Goal: Go to known website: Access a specific website the user already knows

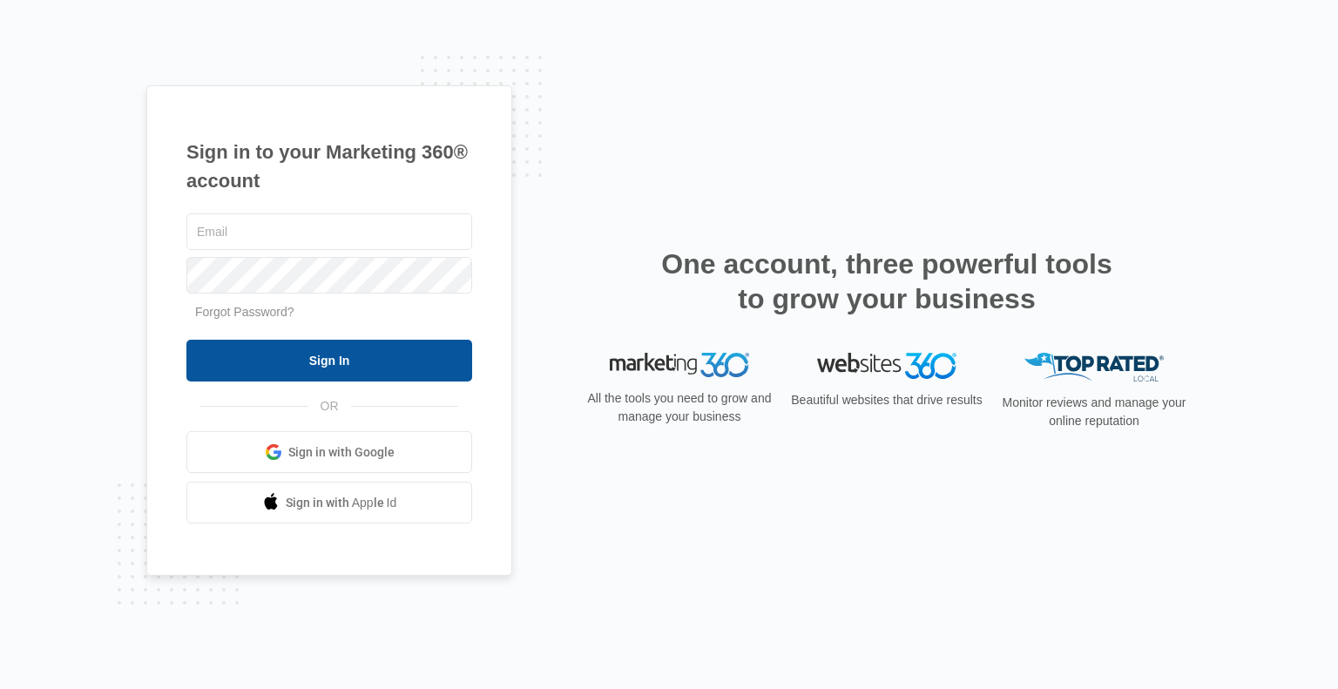
type input "[PERSON_NAME][EMAIL_ADDRESS][PERSON_NAME][DOMAIN_NAME]"
click at [355, 365] on input "Sign In" at bounding box center [329, 361] width 286 height 42
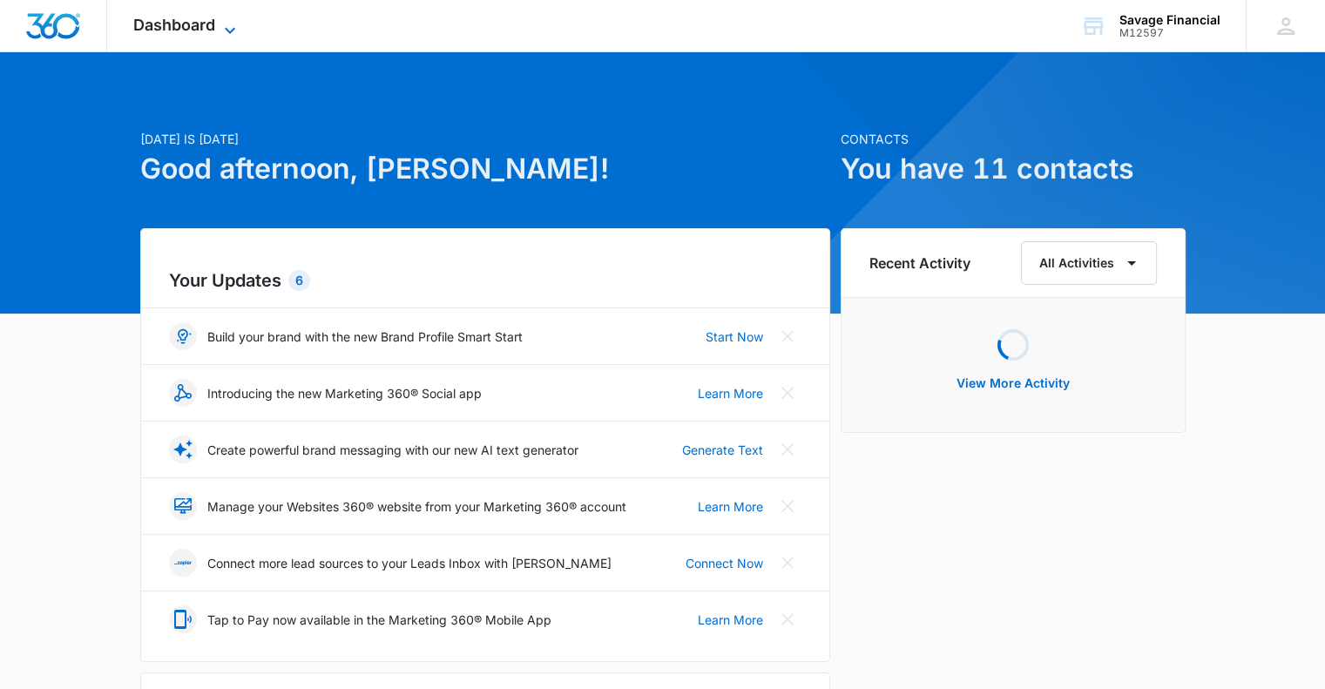
click at [219, 27] on icon at bounding box center [229, 30] width 21 height 21
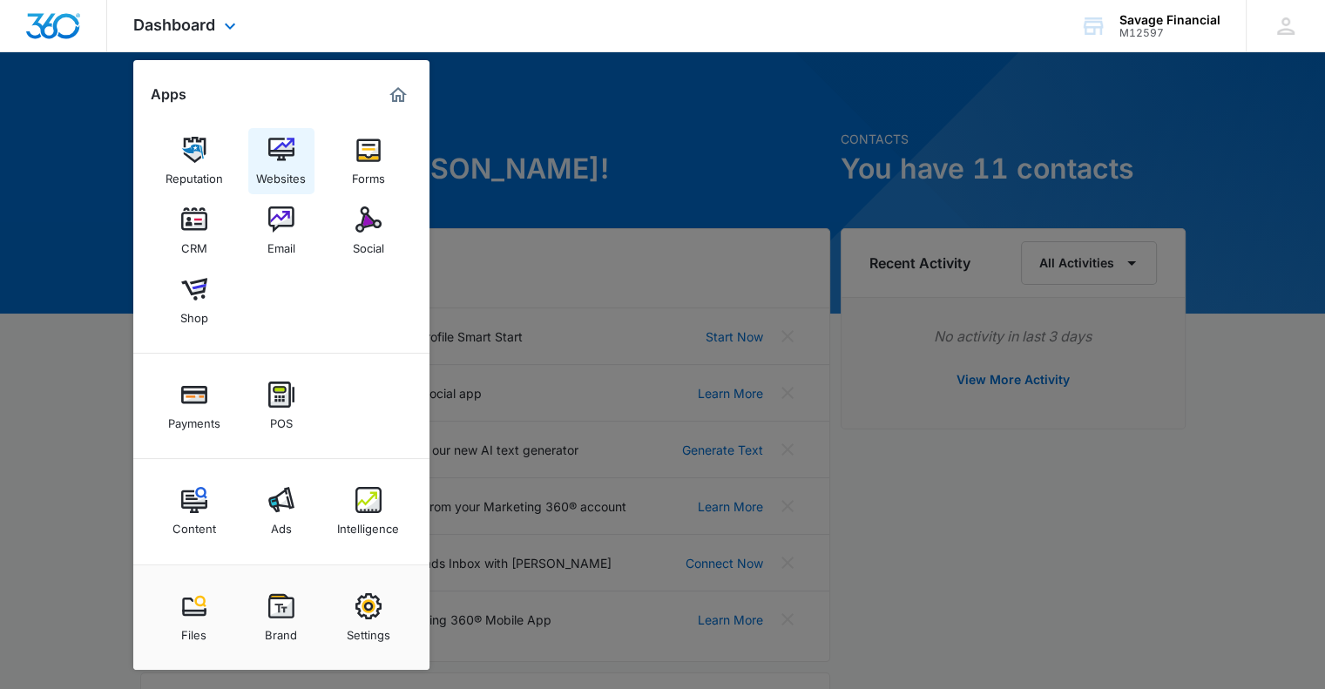
click at [279, 168] on div "Websites" at bounding box center [281, 174] width 50 height 23
